Goal: Check status: Check status

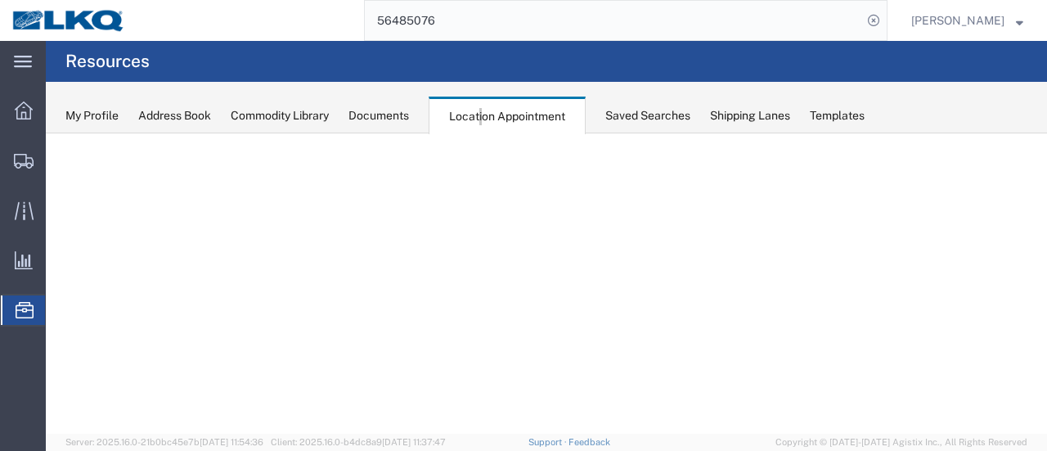
select select "28716"
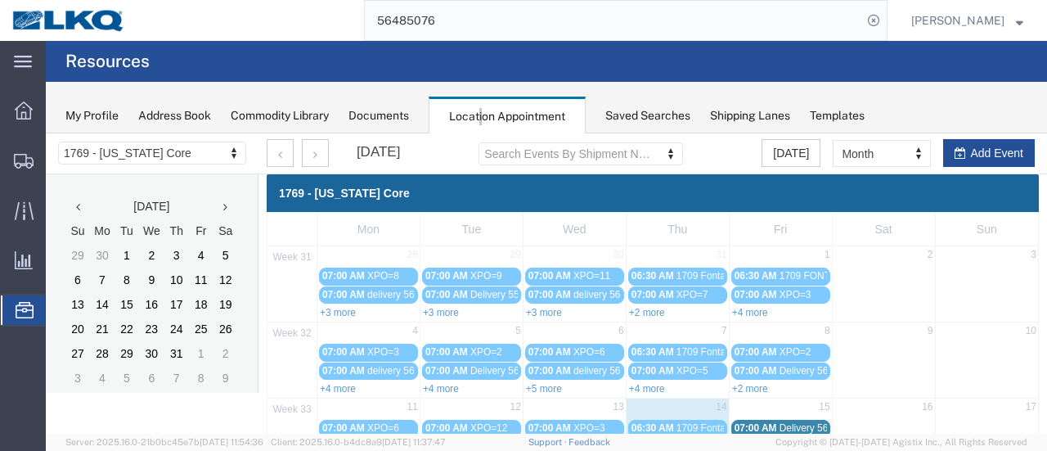
scroll to position [245, 0]
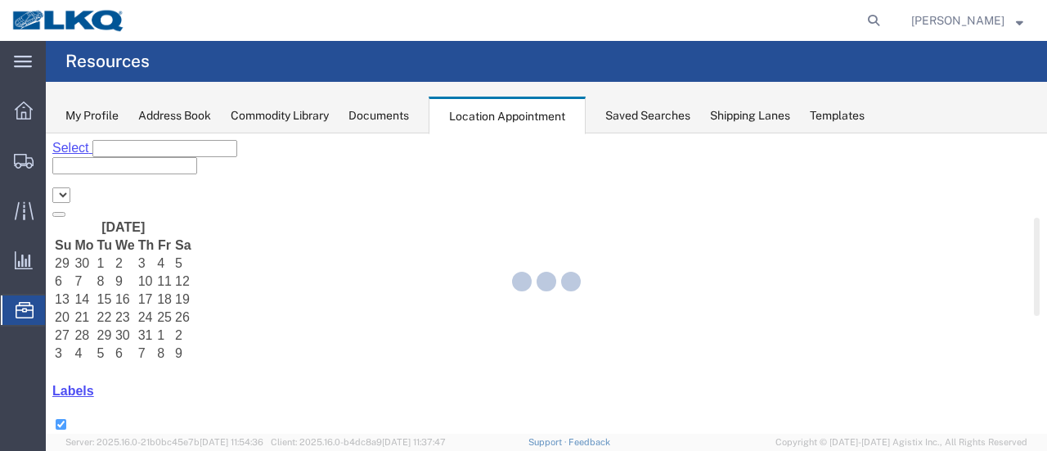
select select "28716"
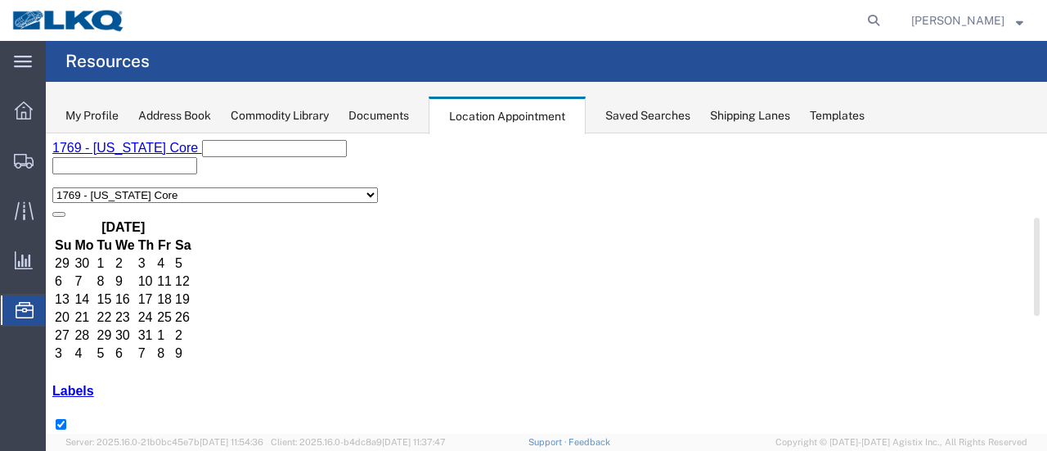
scroll to position [164, 0]
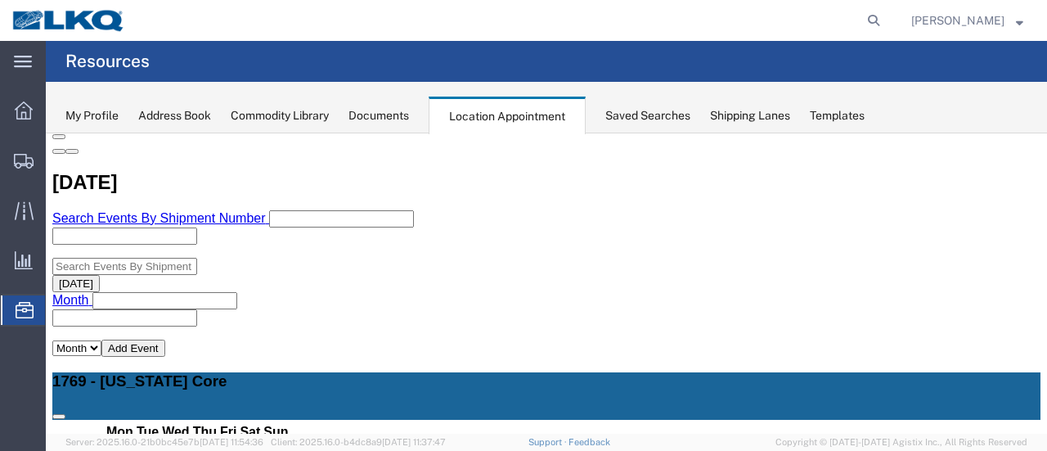
scroll to position [327, 0]
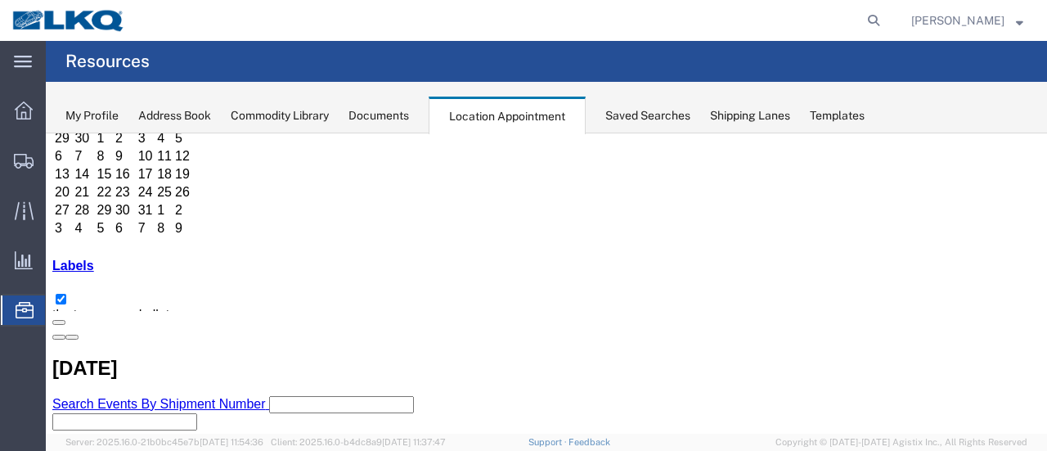
scroll to position [245, 0]
